Goal: Task Accomplishment & Management: Complete application form

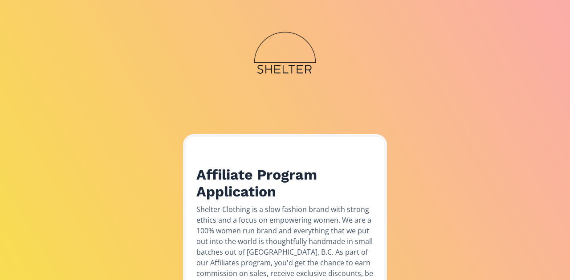
scroll to position [234, 0]
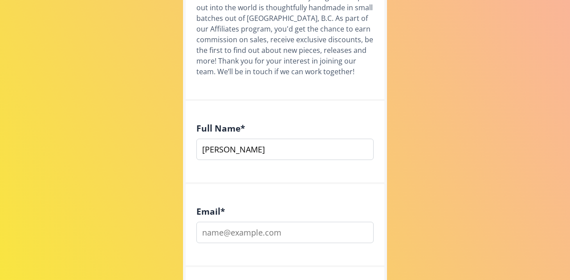
type input "[PERSON_NAME]"
type input "[PERSON_NAME][EMAIL_ADDRESS][PERSON_NAME][PERSON_NAME][DOMAIN_NAME]"
click at [231, 252] on div "Email * [PERSON_NAME][EMAIL_ADDRESS][PERSON_NAME][PERSON_NAME][DOMAIN_NAME]" at bounding box center [285, 225] width 198 height 83
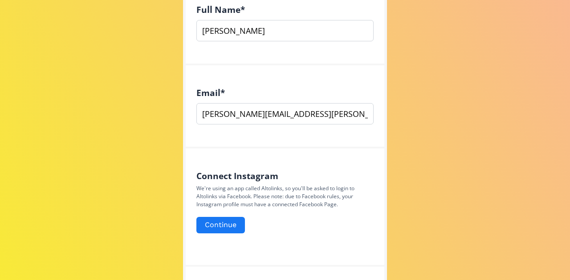
scroll to position [354, 0]
click at [231, 219] on button "Continue" at bounding box center [220, 224] width 51 height 19
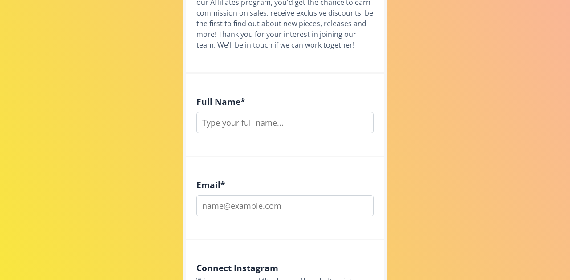
scroll to position [251, 0]
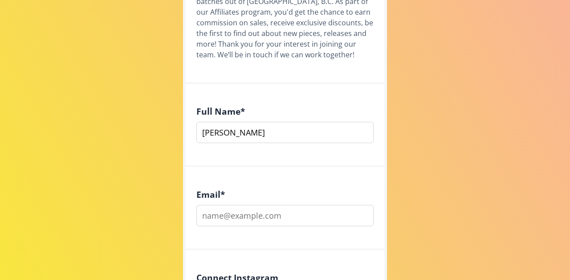
type input "[PERSON_NAME]"
type input "[PERSON_NAME][EMAIL_ADDRESS][PERSON_NAME][PERSON_NAME][DOMAIN_NAME]"
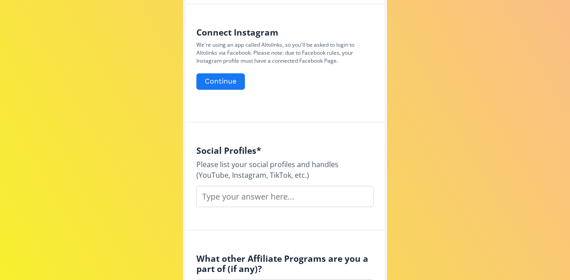
scroll to position [517, 0]
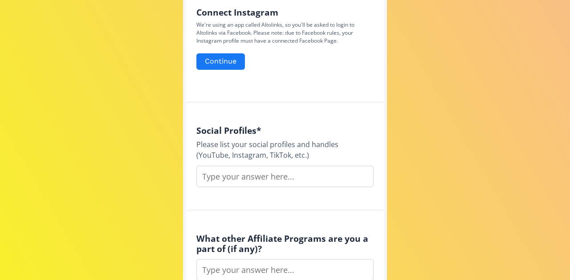
click at [251, 170] on input "text" at bounding box center [284, 176] width 177 height 21
click at [204, 178] on input "J_slabe" at bounding box center [284, 176] width 177 height 21
type input "j_slabe"
click at [251, 206] on div "Social Profiles * Please list your social profiles and handles (YouTube, Instag…" at bounding box center [285, 157] width 198 height 108
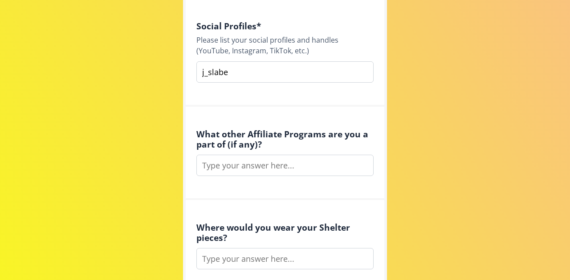
scroll to position [626, 0]
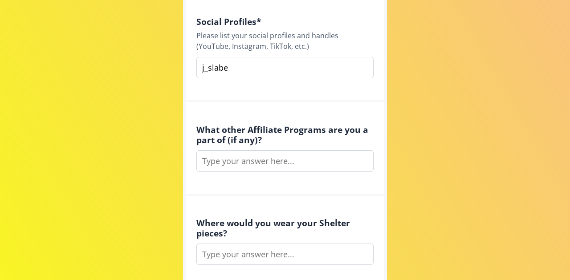
click at [254, 157] on input "text" at bounding box center [284, 160] width 177 height 21
type input "no"
click at [279, 197] on div "Where would you wear your Shelter pieces?" at bounding box center [285, 242] width 198 height 93
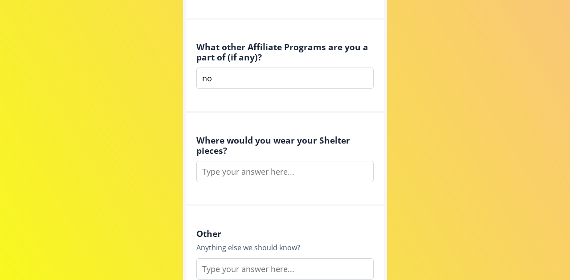
scroll to position [709, 0]
click at [270, 178] on input "text" at bounding box center [284, 171] width 177 height 21
type input "E"
type input "Everyday living - grocery store, art studio, in & around town"
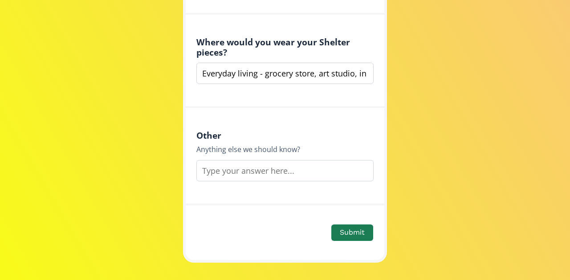
scroll to position [808, 0]
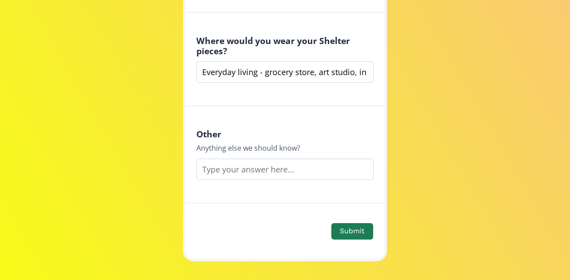
click at [256, 172] on input "text" at bounding box center [284, 169] width 177 height 21
type input "I"
click at [296, 170] on input "I am a social activist and artist, exploring various mediums. WOuld love to con…" at bounding box center [284, 169] width 177 height 21
click at [251, 167] on input "I am a social activist and artist, exploring various mediums. Would love to con…" at bounding box center [284, 169] width 177 height 21
type input "I am a social activist and artist, exploring various mediums. Would love to con…"
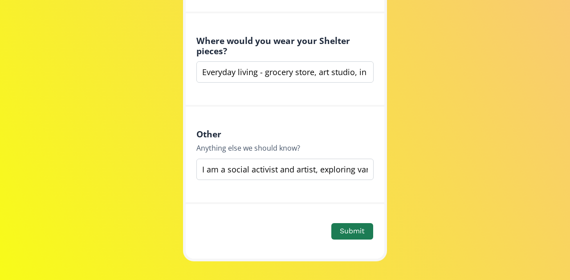
click at [348, 236] on button "Submit" at bounding box center [352, 231] width 44 height 19
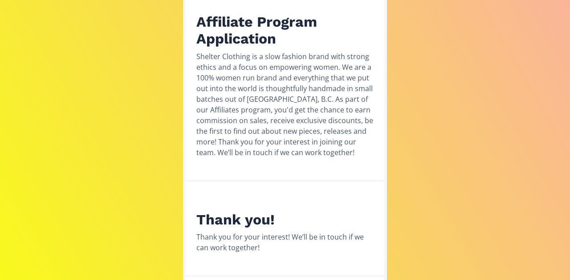
scroll to position [170, 0]
